Goal: Task Accomplishment & Management: Use online tool/utility

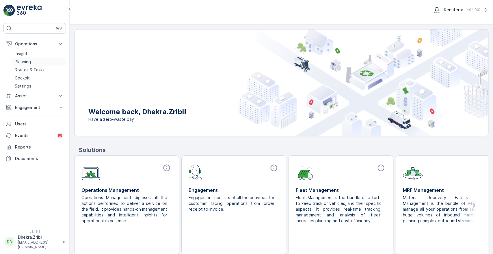
click at [25, 62] on p "Planning" at bounding box center [23, 62] width 16 height 6
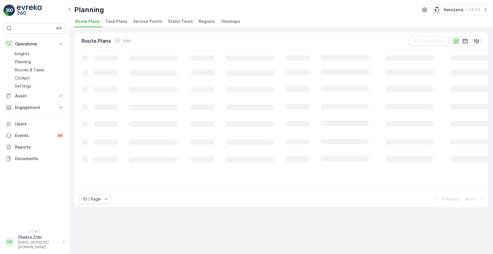
click at [144, 25] on li "Service Points" at bounding box center [148, 22] width 33 height 10
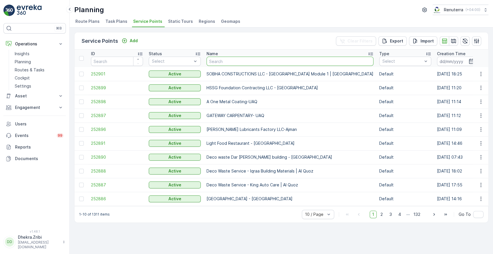
click at [225, 64] on input "text" at bounding box center [290, 61] width 167 height 9
type input "[PERSON_NAME]"
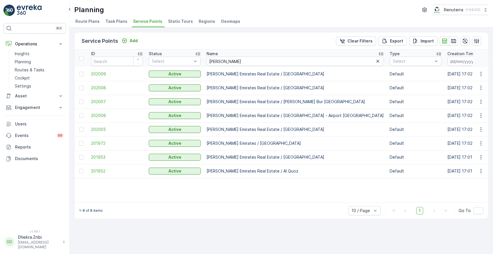
click at [100, 98] on td "202007" at bounding box center [117, 102] width 58 height 14
click at [99, 100] on span "202007" at bounding box center [117, 102] width 52 height 6
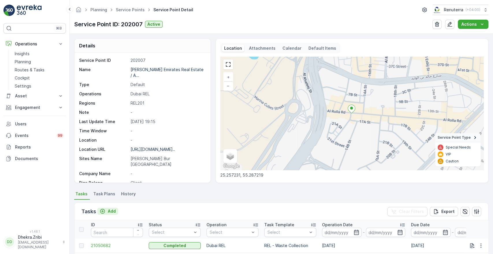
click at [111, 212] on p "Add" at bounding box center [112, 211] width 8 height 6
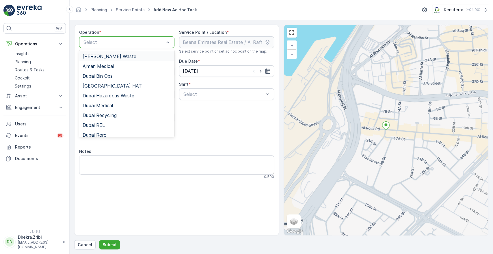
click at [160, 43] on div at bounding box center [124, 42] width 82 height 5
click at [91, 126] on span "Dubai REL" at bounding box center [94, 125] width 22 height 5
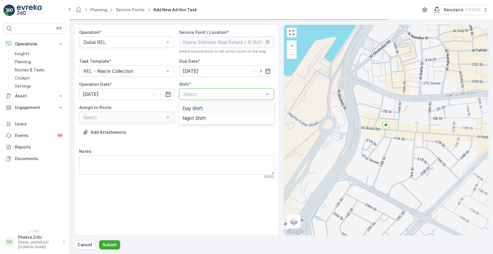
click at [195, 90] on div "Select" at bounding box center [226, 94] width 95 height 12
click at [185, 119] on span "Night Shift" at bounding box center [194, 118] width 23 height 5
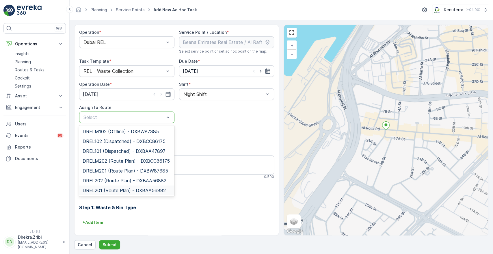
click at [100, 190] on span "DREL201 (Route Plan) - DXBAA56882" at bounding box center [124, 190] width 83 height 5
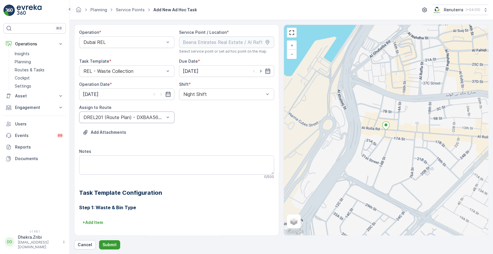
click at [112, 244] on p "Submit" at bounding box center [110, 245] width 14 height 6
